Goal: Task Accomplishment & Management: Use online tool/utility

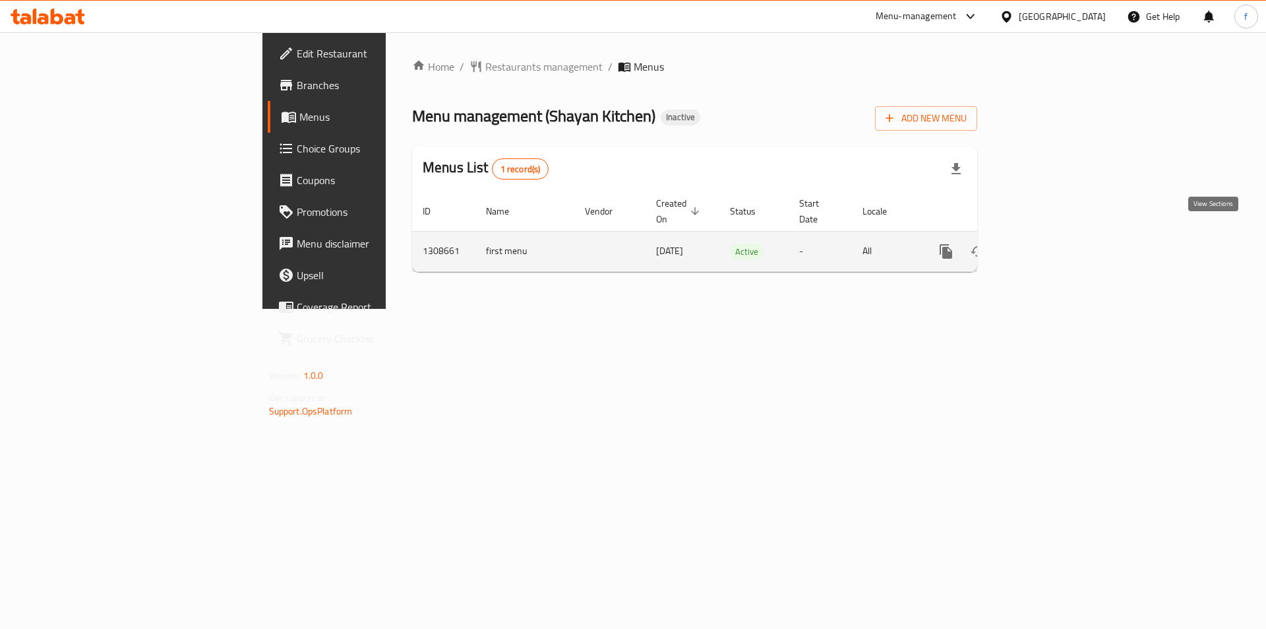
click at [1057, 235] on link "enhanced table" at bounding box center [1042, 251] width 32 height 32
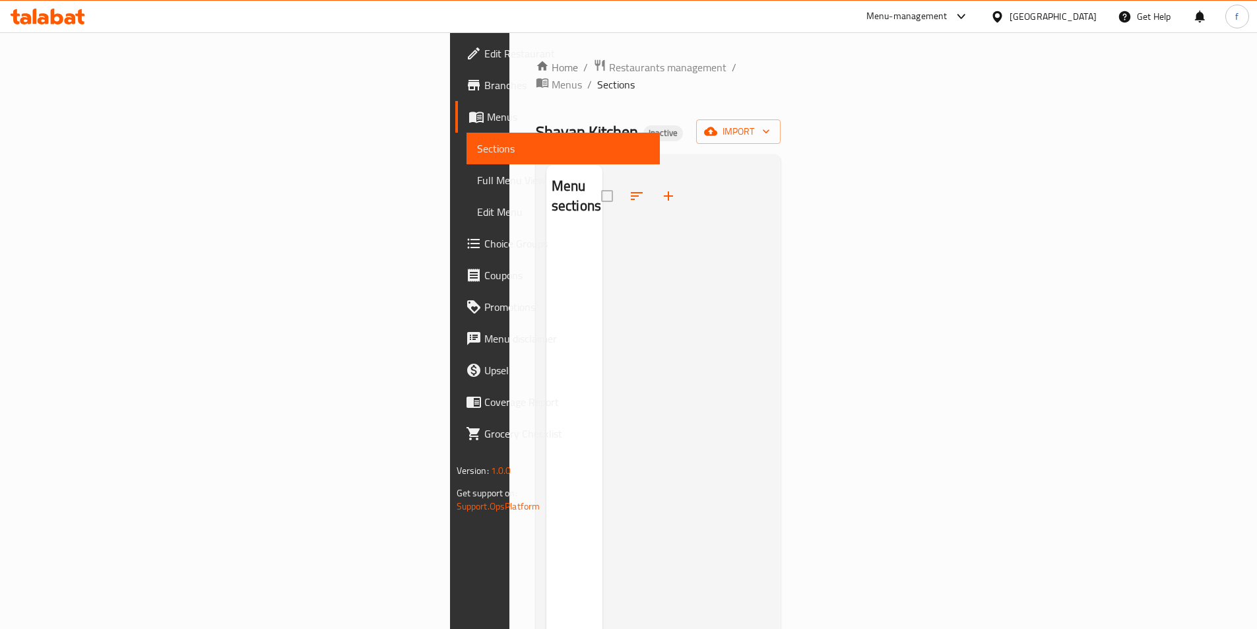
click at [551, 176] on h2 "Menu sections" at bounding box center [575, 196] width 49 height 40
click at [546, 209] on div "Menu sections" at bounding box center [574, 479] width 56 height 629
click at [770, 123] on span "import" at bounding box center [737, 131] width 63 height 16
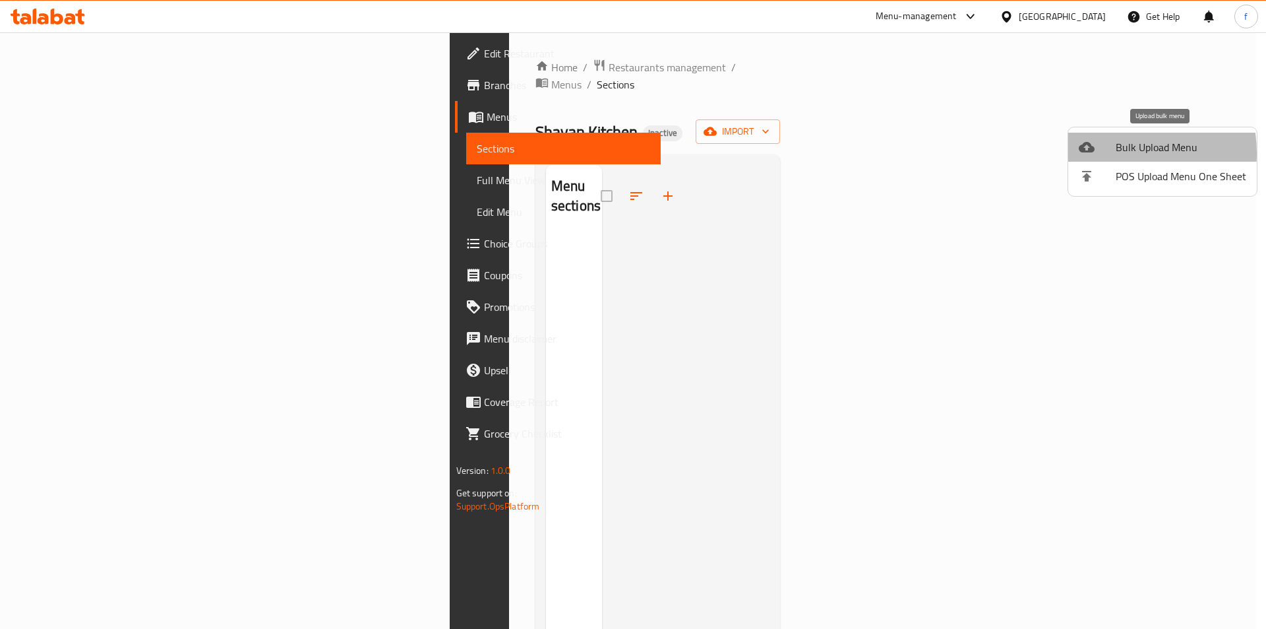
click at [1102, 153] on div at bounding box center [1097, 147] width 37 height 16
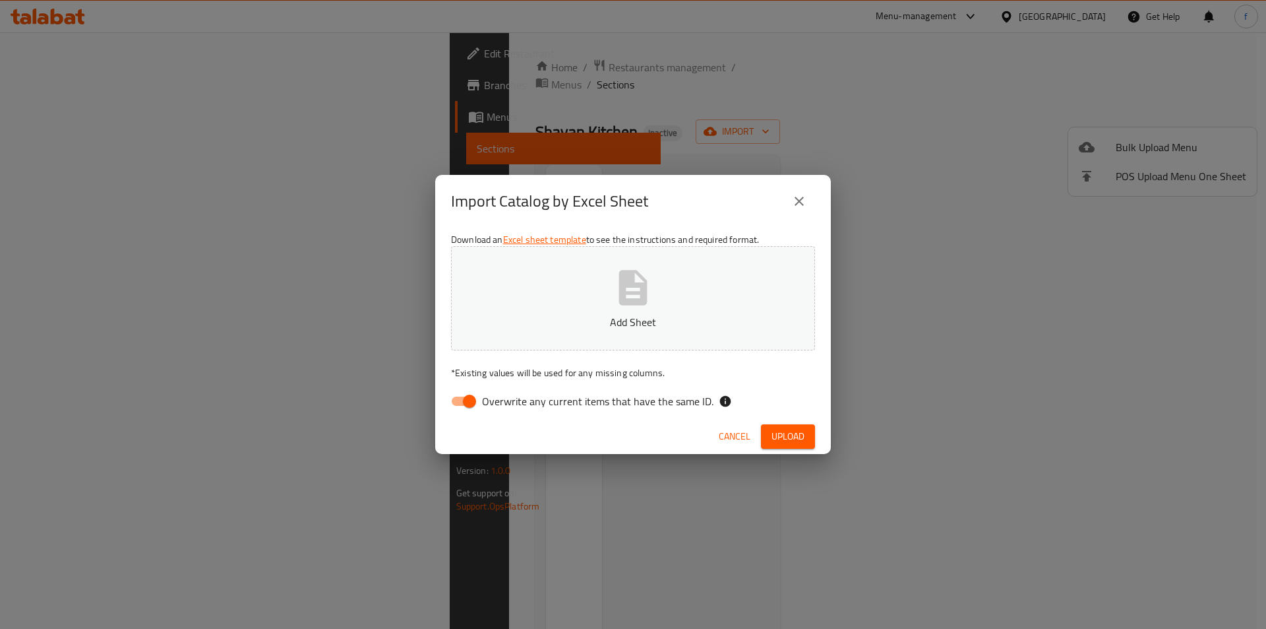
click at [466, 400] on input "Overwrite any current items that have the same ID." at bounding box center [469, 401] width 75 height 25
checkbox input "false"
